Goal: Check status

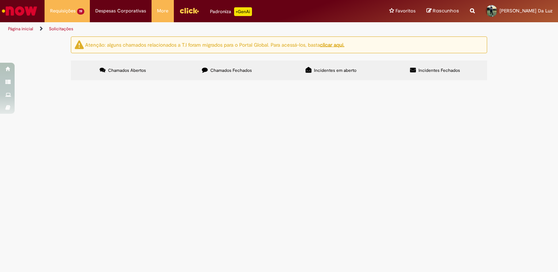
click at [0, 0] on span "Cadastro de Material" at bounding box center [0, 0] width 0 height 0
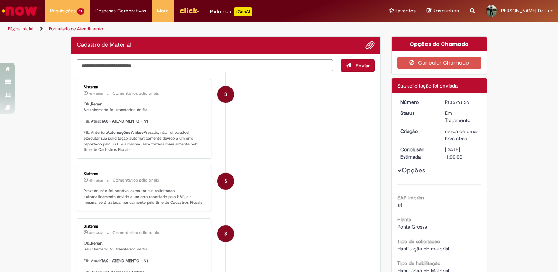
click at [134, 128] on p "Olá, Renan , Seu chamado foi transferido de fila. Fila Atual: TAX - ATENDIMENTO…" at bounding box center [145, 126] width 122 height 51
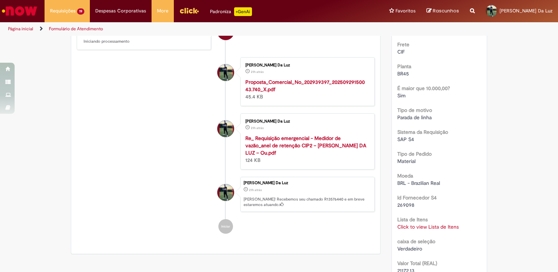
scroll to position [219, 0]
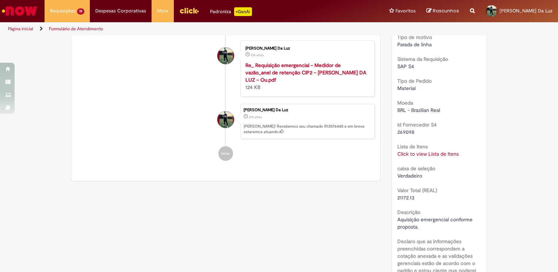
click at [420, 153] on link "Click to view Lista de Itens" at bounding box center [427, 154] width 61 height 7
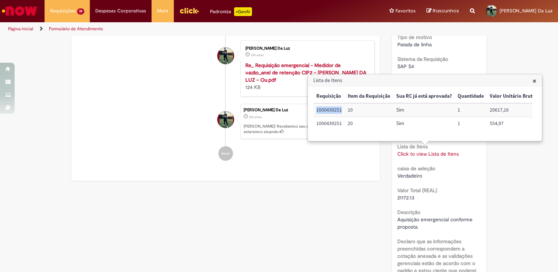
drag, startPoint x: 342, startPoint y: 109, endPoint x: 314, endPoint y: 109, distance: 28.1
click at [314, 109] on td "1000439251" at bounding box center [328, 110] width 31 height 14
copy td "1000439251"
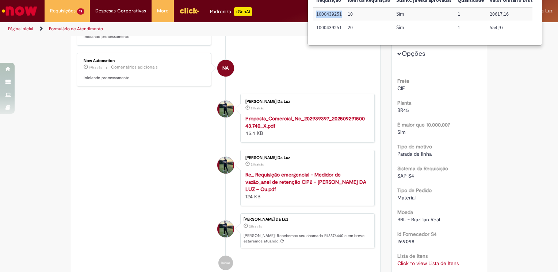
scroll to position [0, 0]
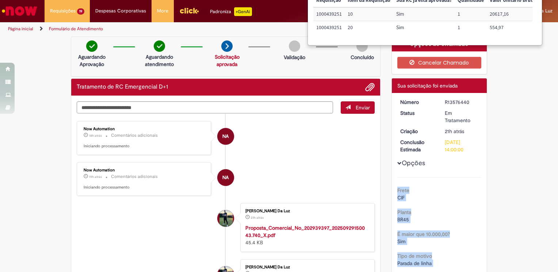
drag, startPoint x: 512, startPoint y: 47, endPoint x: 505, endPoint y: 103, distance: 55.9
click at [505, 103] on body "Pular para o conteúdo da página Requisições 19 Exibir Todas as Solicitações Cad…" at bounding box center [279, 136] width 558 height 272
drag, startPoint x: 505, startPoint y: 103, endPoint x: 522, endPoint y: 96, distance: 18.0
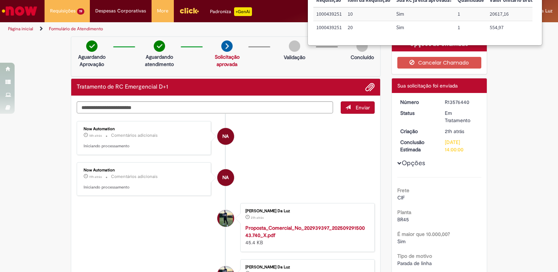
drag, startPoint x: 38, startPoint y: 81, endPoint x: 39, endPoint y: 75, distance: 6.1
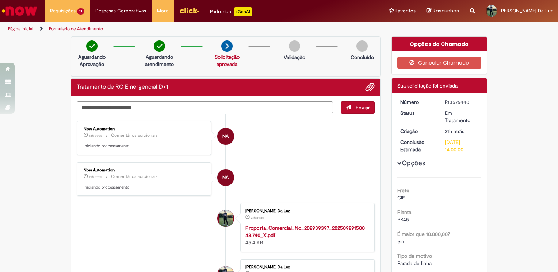
drag, startPoint x: 469, startPoint y: 100, endPoint x: 439, endPoint y: 100, distance: 29.9
click at [439, 100] on dd "R13576440" at bounding box center [461, 102] width 45 height 7
copy div "R13576440"
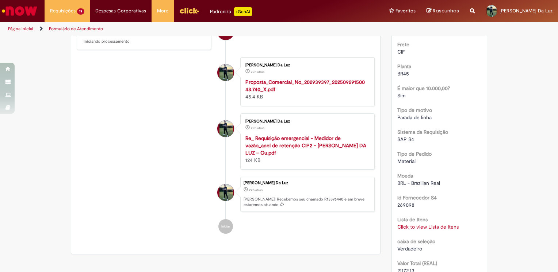
scroll to position [109, 0]
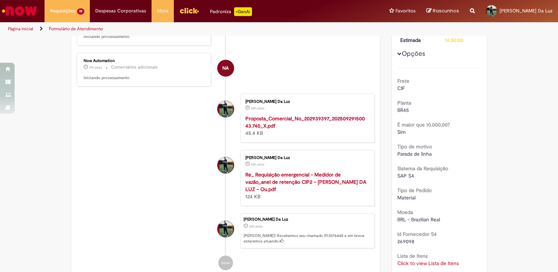
drag, startPoint x: 401, startPoint y: 92, endPoint x: 400, endPoint y: 87, distance: 5.3
click at [401, 92] on div "Frete CIF Planta BR45 É maior que 10.000,00? Sim Tipo de motivo Parada de linha…" at bounding box center [439, 240] width 84 height 345
click at [400, 86] on span "CIF" at bounding box center [400, 88] width 7 height 7
drag, startPoint x: 400, startPoint y: 86, endPoint x: 399, endPoint y: 82, distance: 4.8
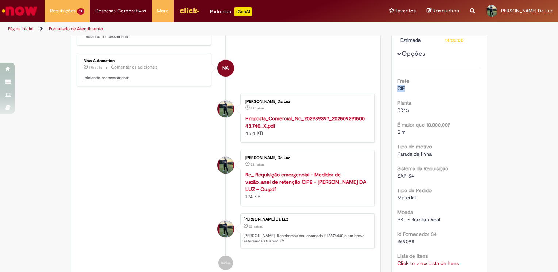
click at [399, 81] on b "Frete" at bounding box center [403, 81] width 12 height 7
click at [471, 93] on div "Frete CIF Planta BR45 É maior que 10.000,00? Sim Tipo de motivo Parada de linha…" at bounding box center [439, 240] width 84 height 345
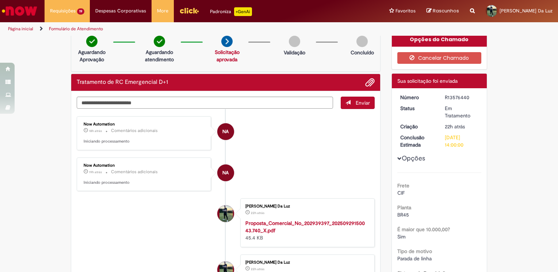
scroll to position [0, 0]
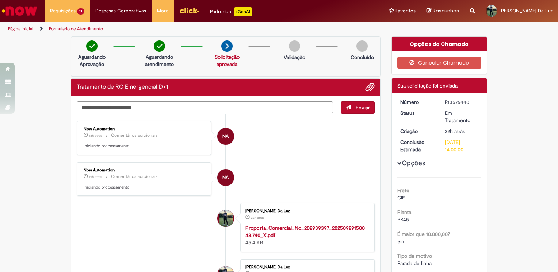
click at [288, 154] on li "NA Now Automation 18h atrás 18 horas atrás Comentários adicionais Iniciando pro…" at bounding box center [226, 138] width 298 height 34
click at [154, 107] on textarea "Digite sua mensagem aqui..." at bounding box center [205, 107] width 256 height 12
click at [439, 115] on dd "Em Tratamento" at bounding box center [461, 116] width 45 height 15
click at [456, 103] on div "R13576440" at bounding box center [461, 102] width 34 height 7
